Goal: Information Seeking & Learning: Learn about a topic

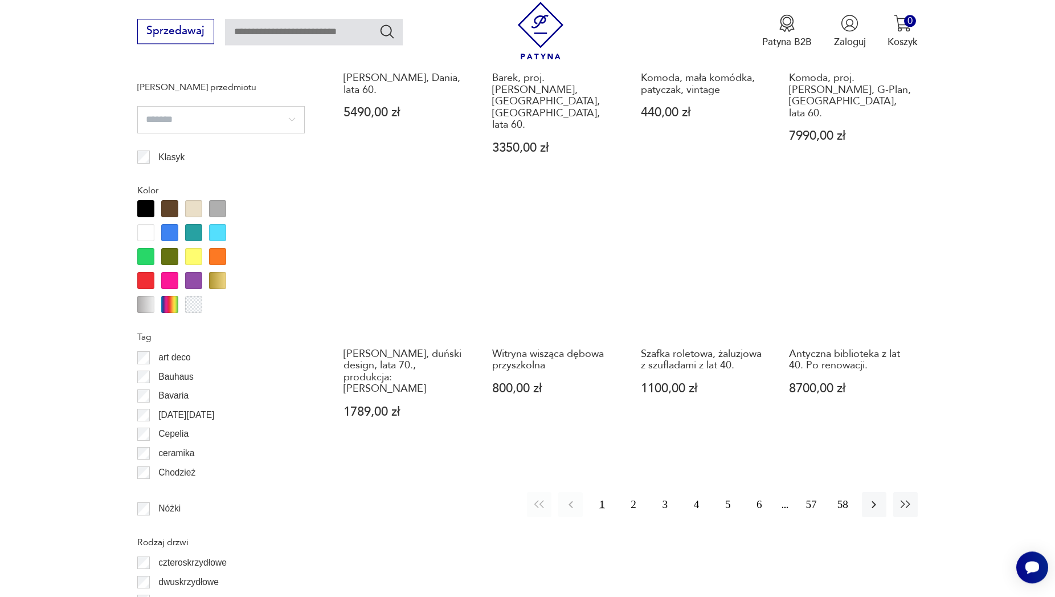
scroll to position [1199, 0]
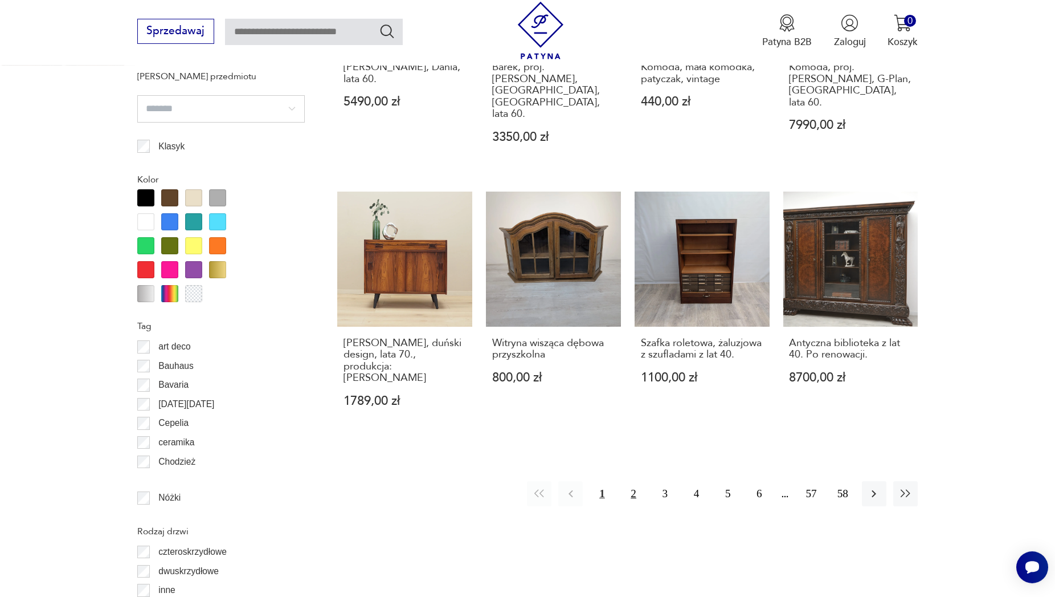
click at [633, 481] on button "2" at bounding box center [634, 493] width 24 height 24
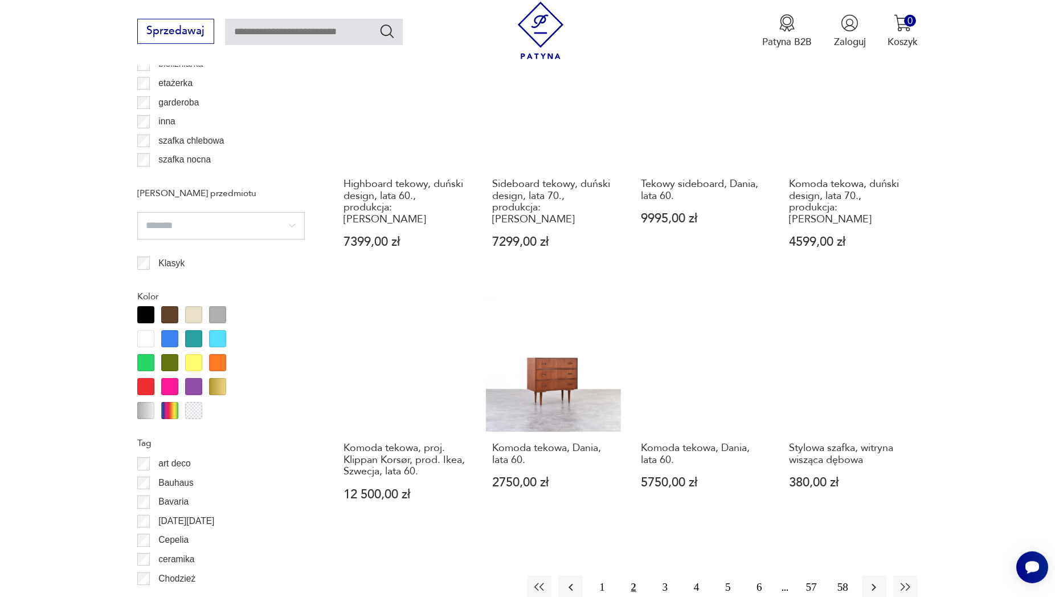
scroll to position [1084, 0]
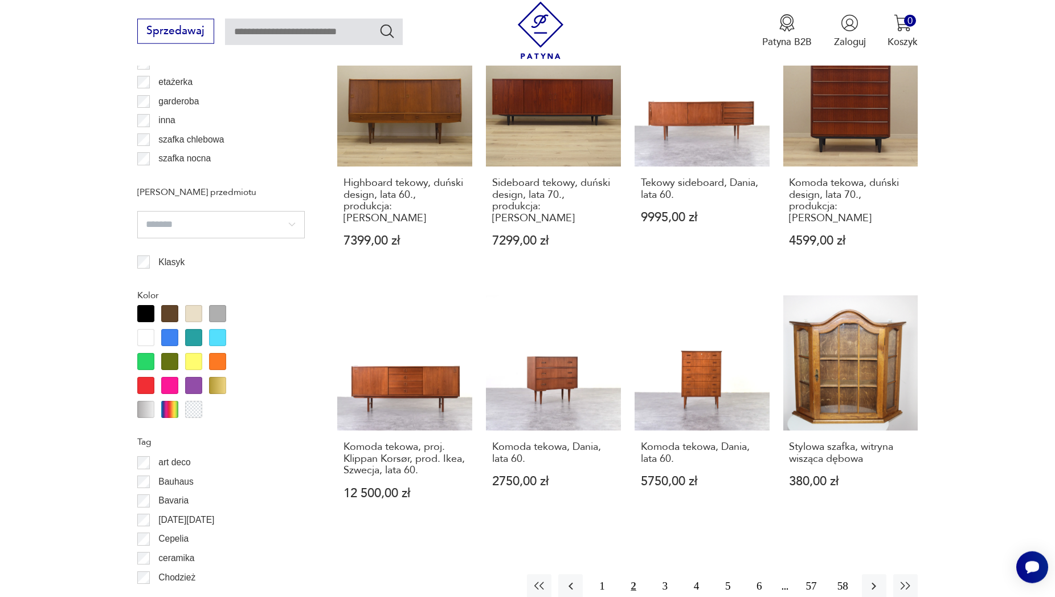
click at [297, 219] on input "search" at bounding box center [221, 224] width 168 height 27
type input "*******"
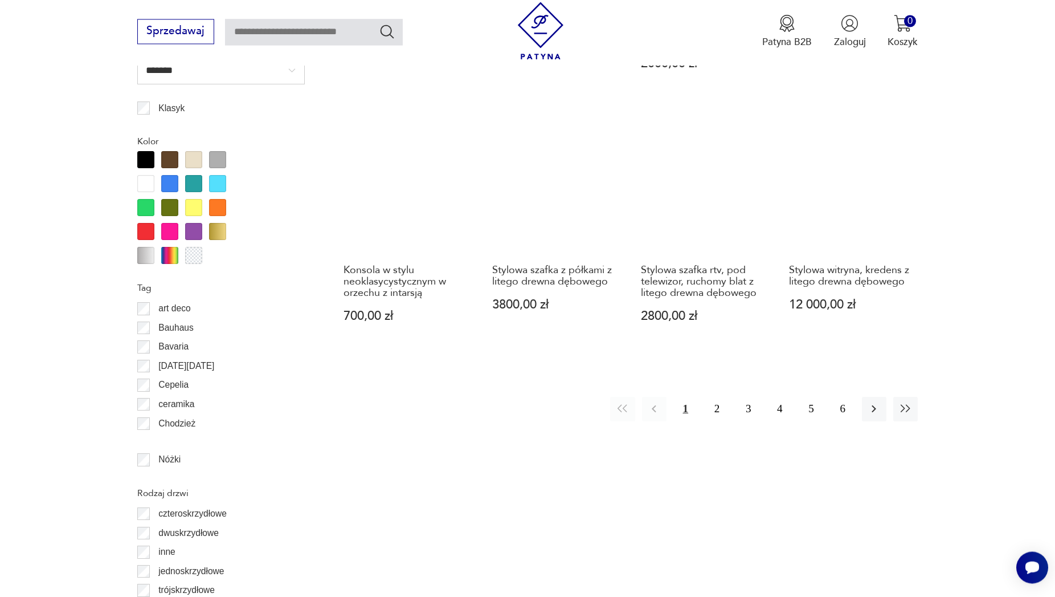
scroll to position [1258, 0]
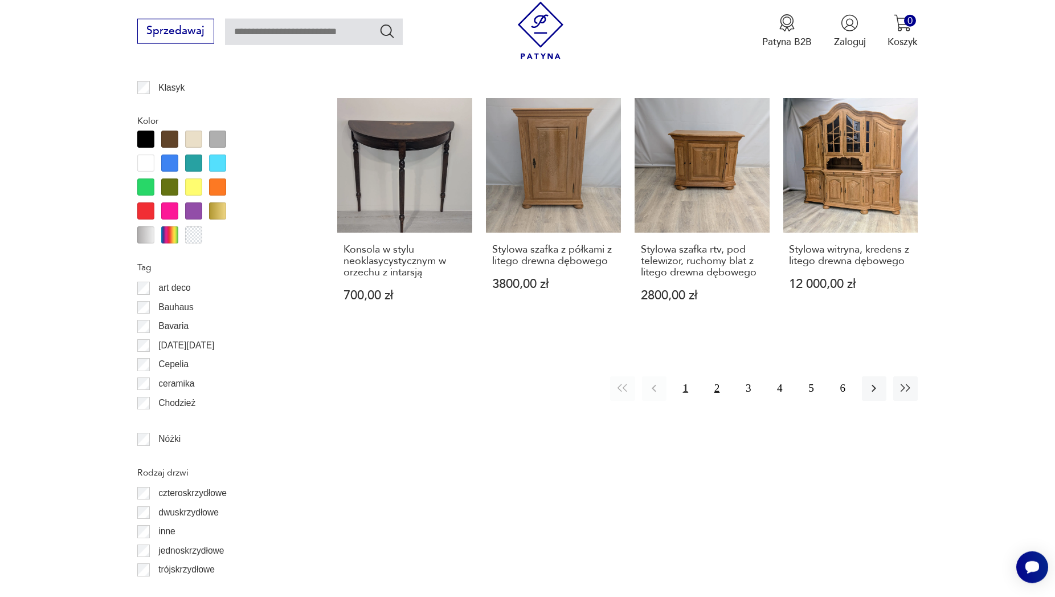
click at [713, 390] on button "2" at bounding box center [717, 388] width 24 height 24
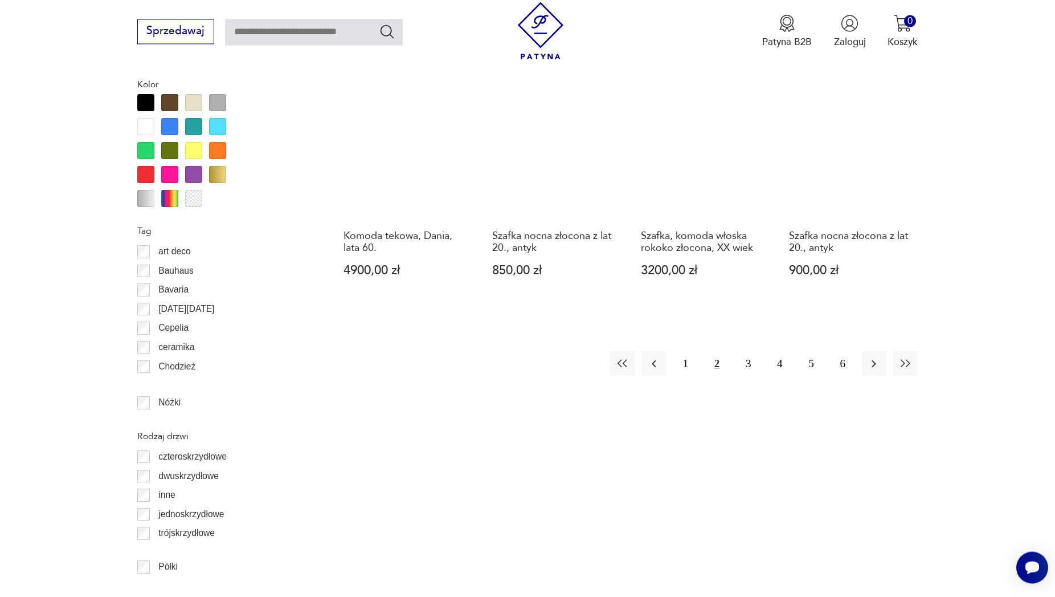
scroll to position [1316, 0]
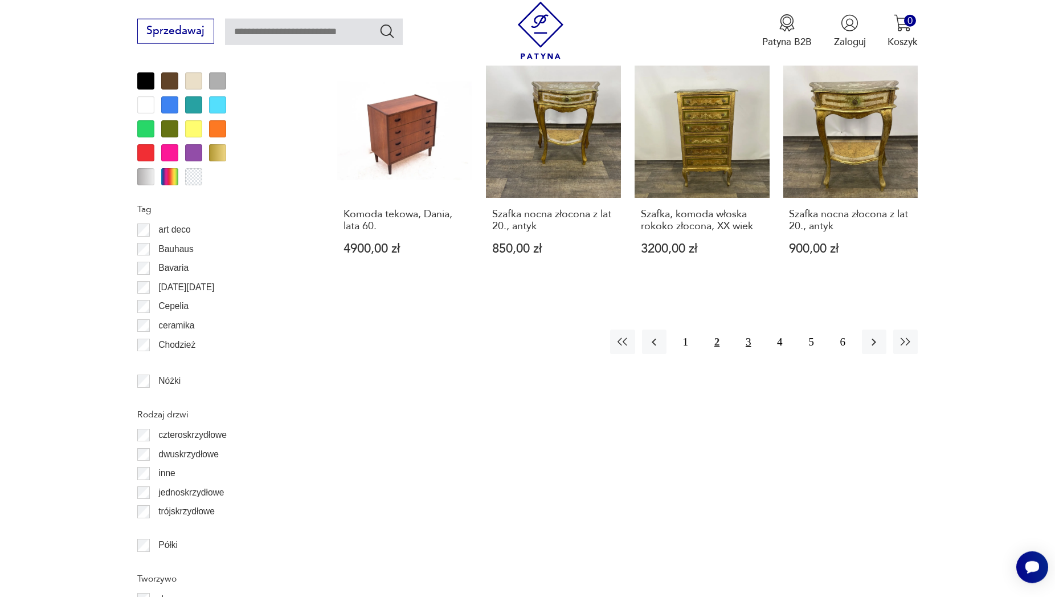
click at [752, 329] on button "3" at bounding box center [748, 341] width 24 height 24
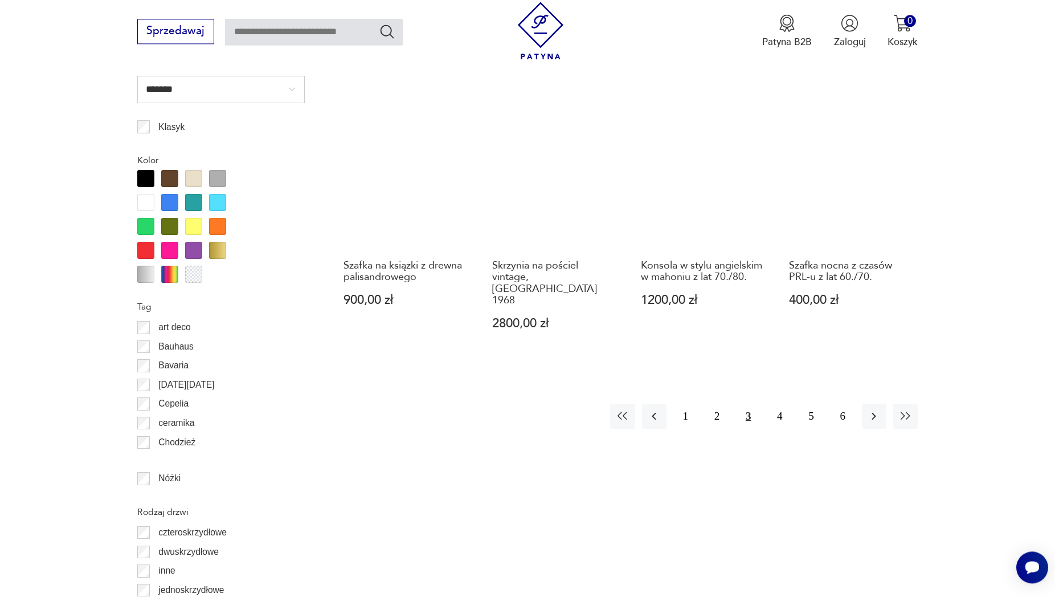
scroll to position [1316, 0]
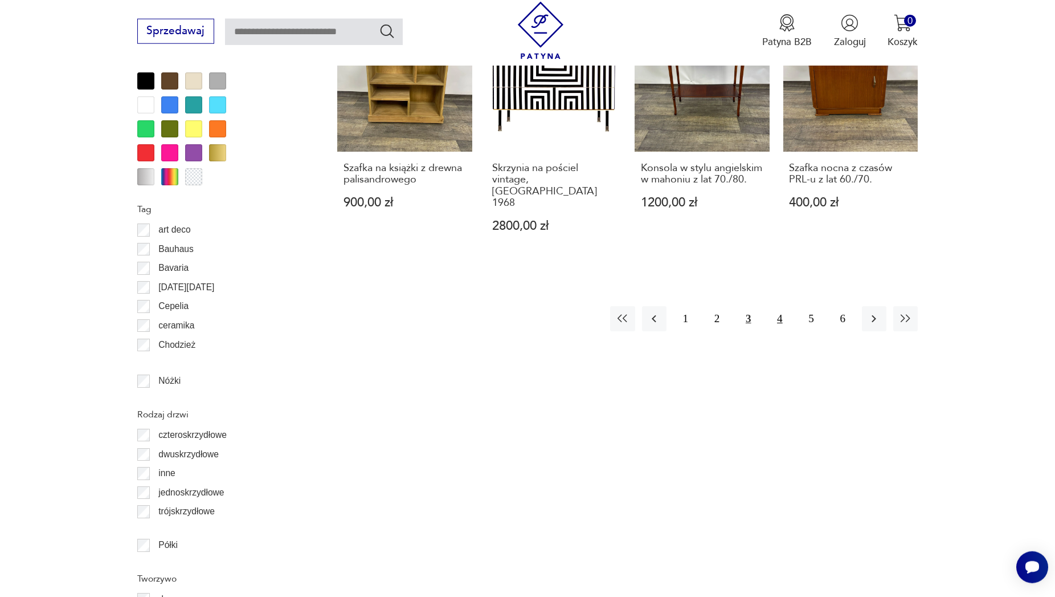
click at [778, 306] on button "4" at bounding box center [779, 318] width 24 height 24
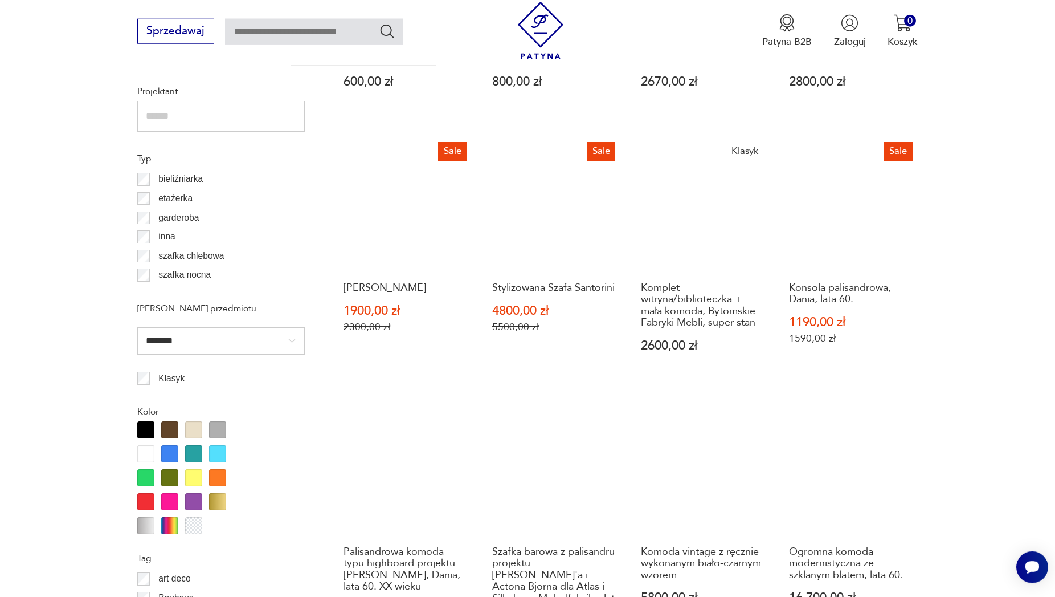
scroll to position [1200, 0]
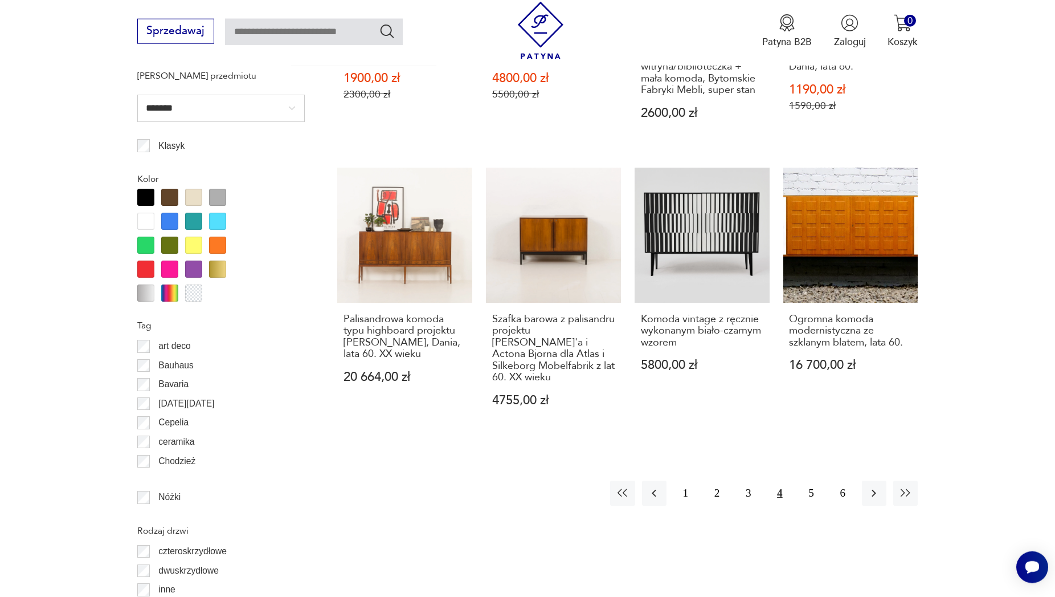
click at [812, 496] on button "5" at bounding box center [811, 492] width 24 height 24
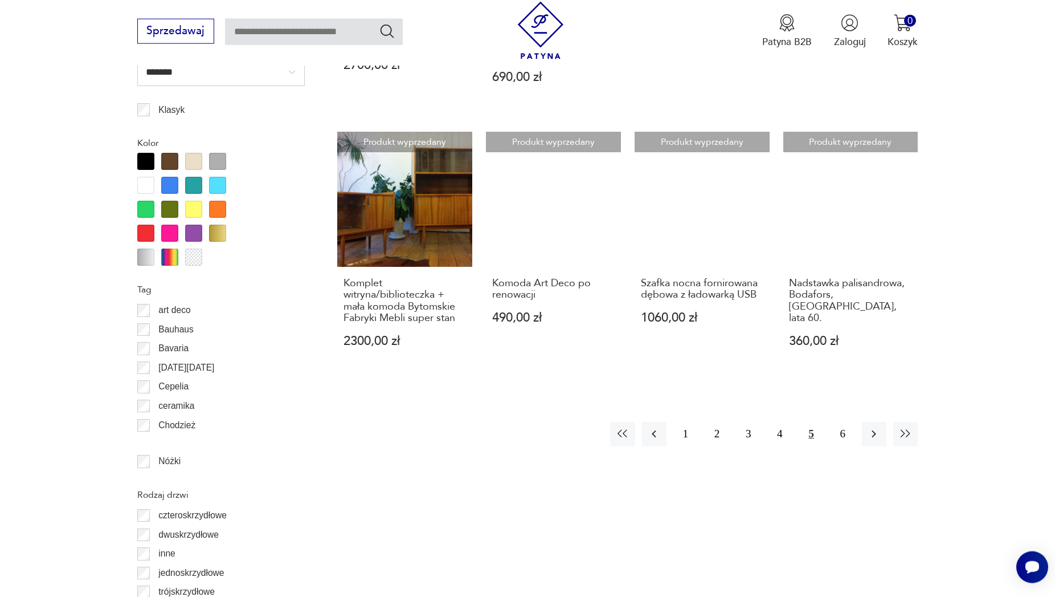
scroll to position [1258, 0]
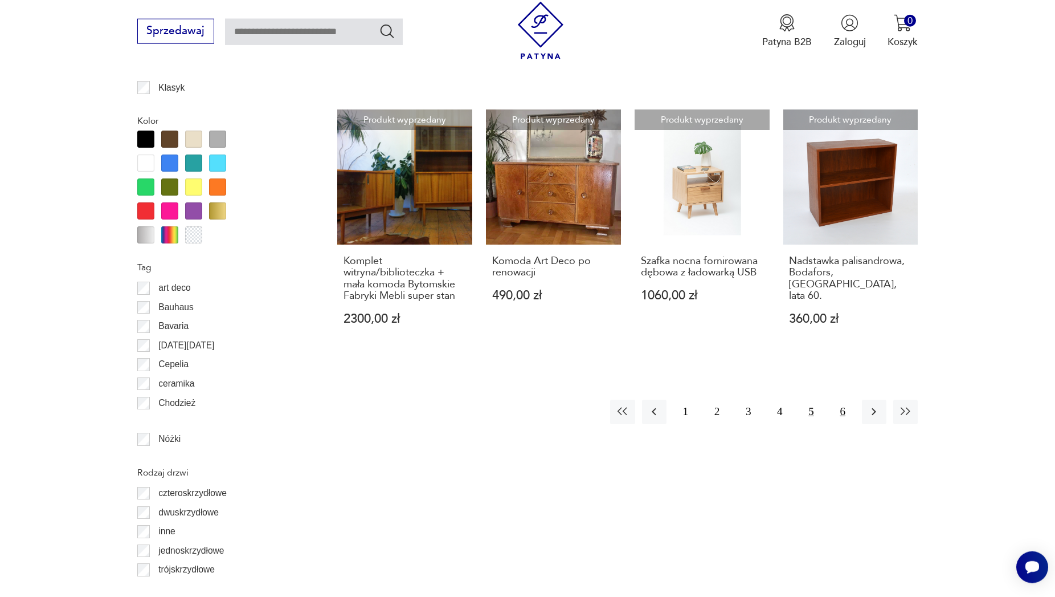
click at [840, 399] on button "6" at bounding box center [843, 411] width 24 height 24
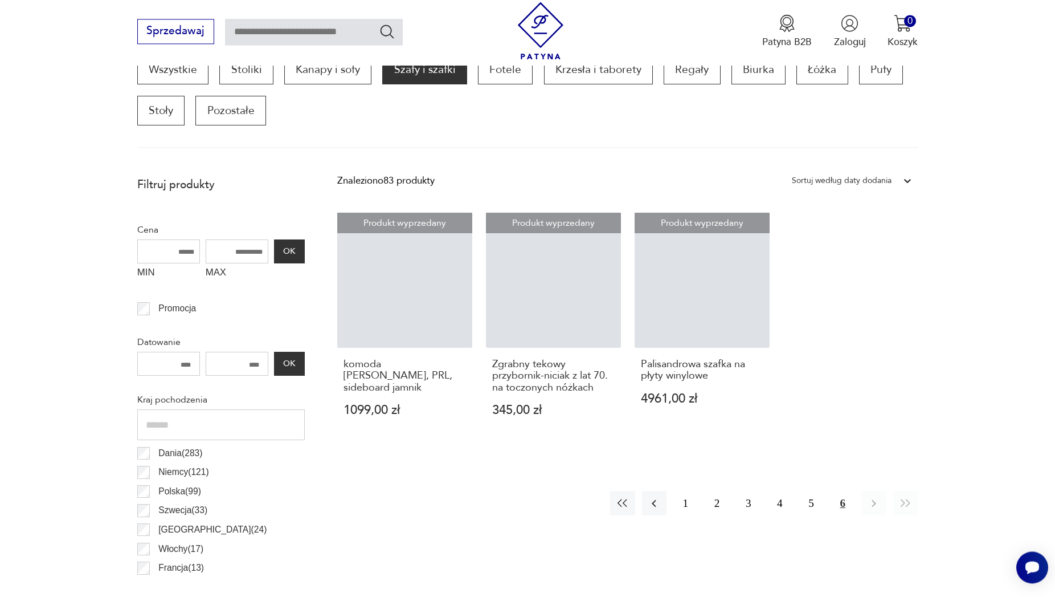
scroll to position [386, 0]
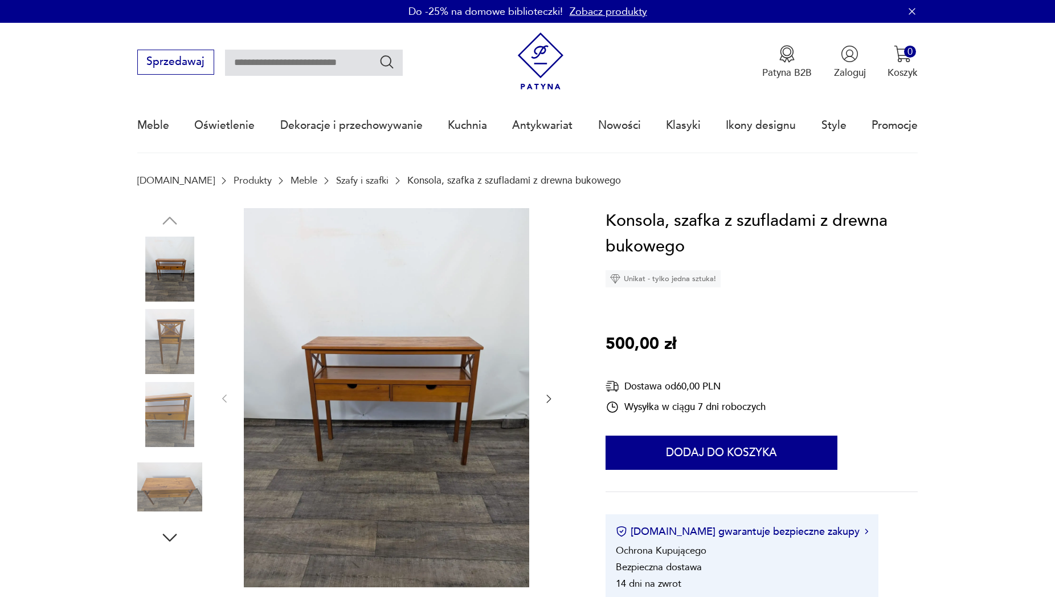
click at [411, 330] on img at bounding box center [386, 397] width 285 height 379
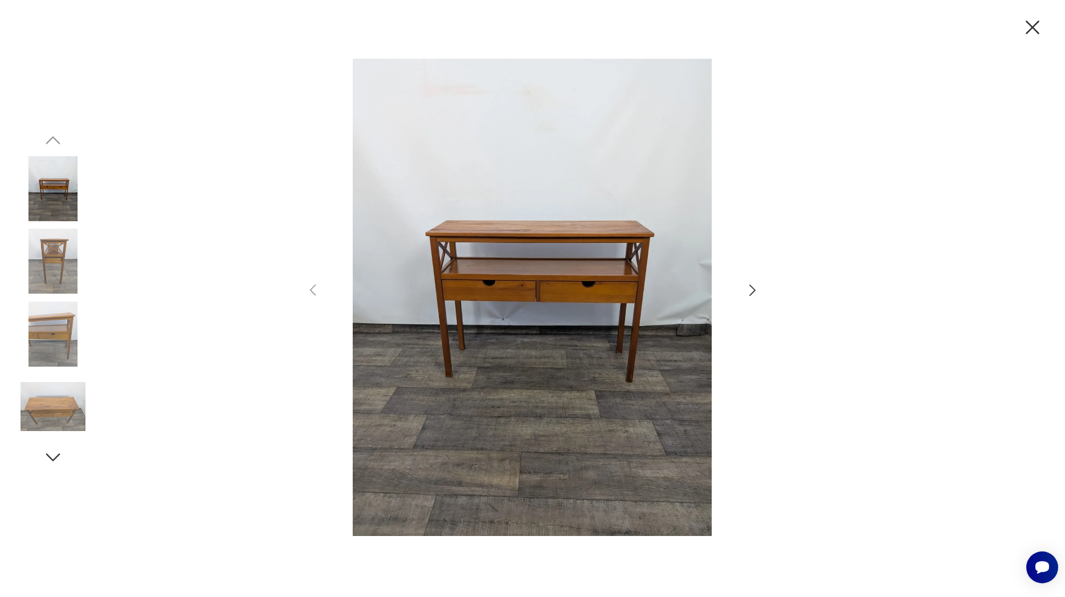
click at [752, 289] on icon "button" at bounding box center [752, 290] width 17 height 17
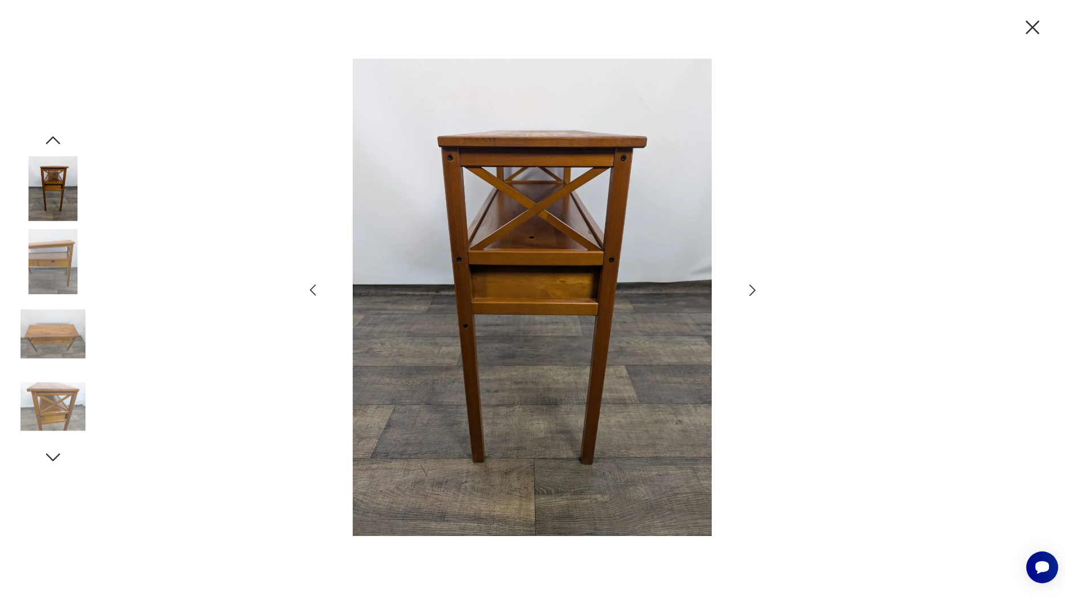
click at [752, 290] on icon "button" at bounding box center [752, 290] width 17 height 17
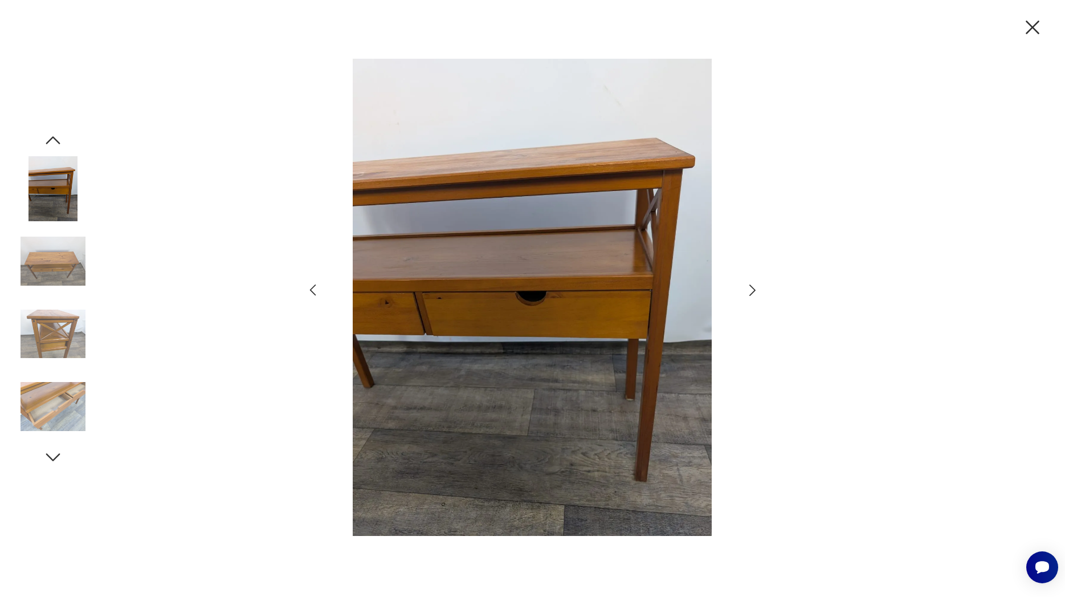
click at [751, 290] on icon "button" at bounding box center [752, 290] width 17 height 17
